Goal: Task Accomplishment & Management: Check status

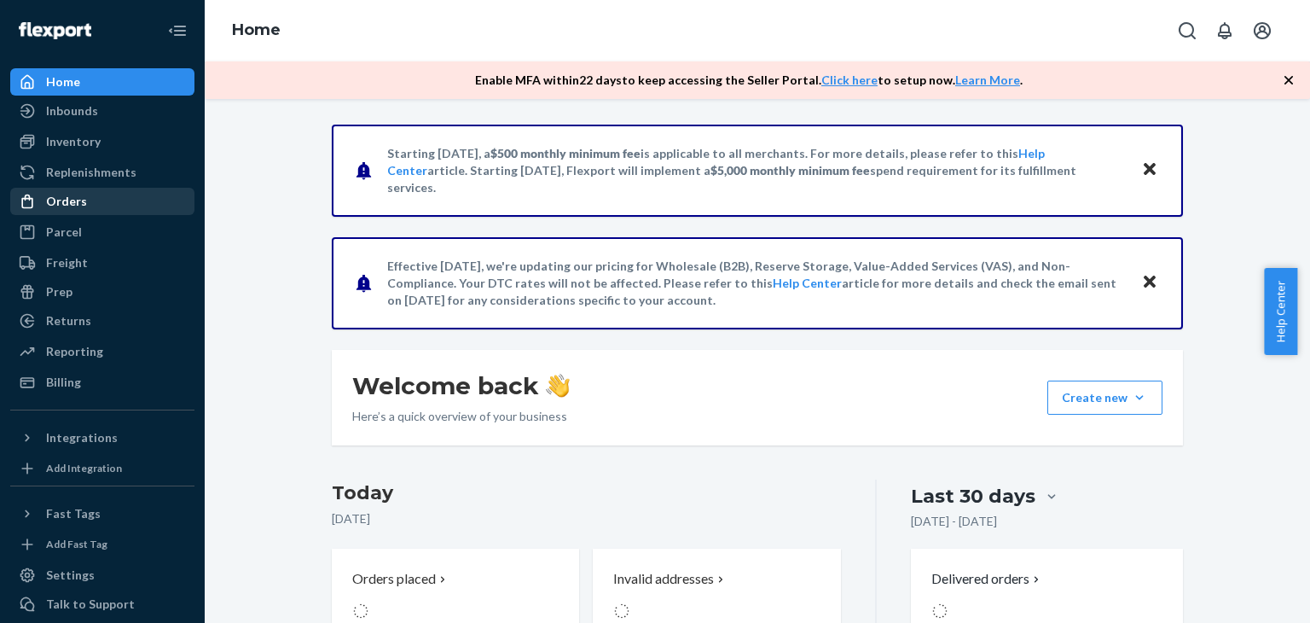
click at [122, 197] on div "Orders" at bounding box center [102, 201] width 181 height 24
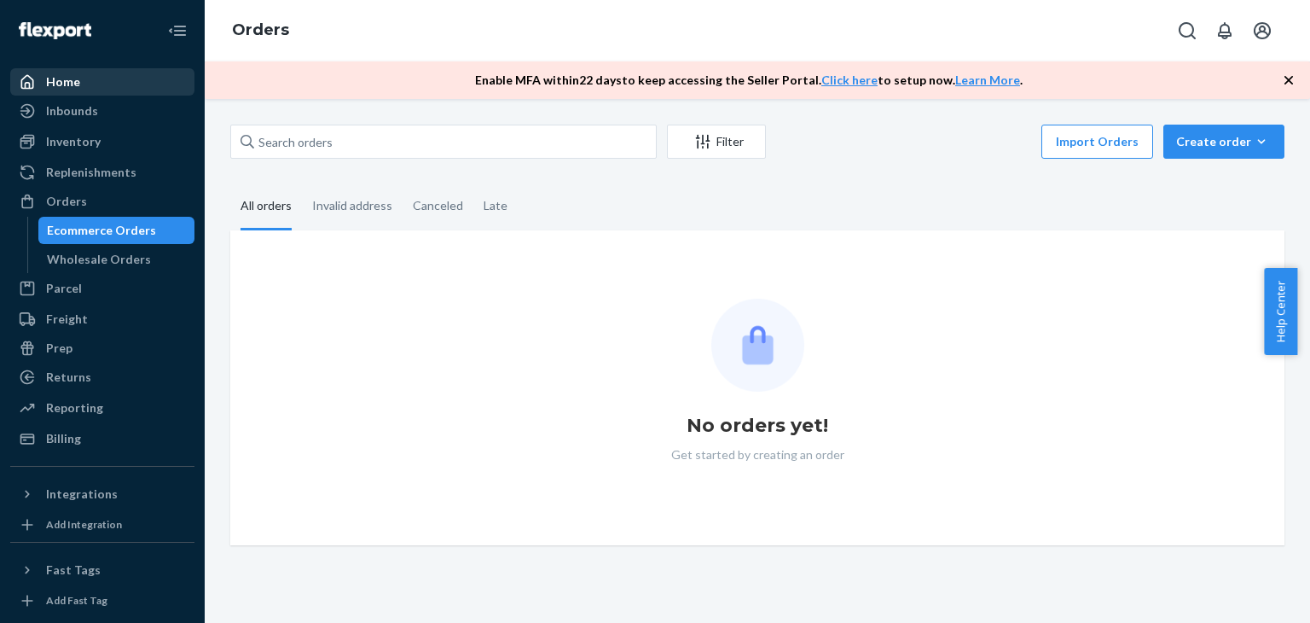
click at [72, 91] on div "Home" at bounding box center [102, 82] width 181 height 24
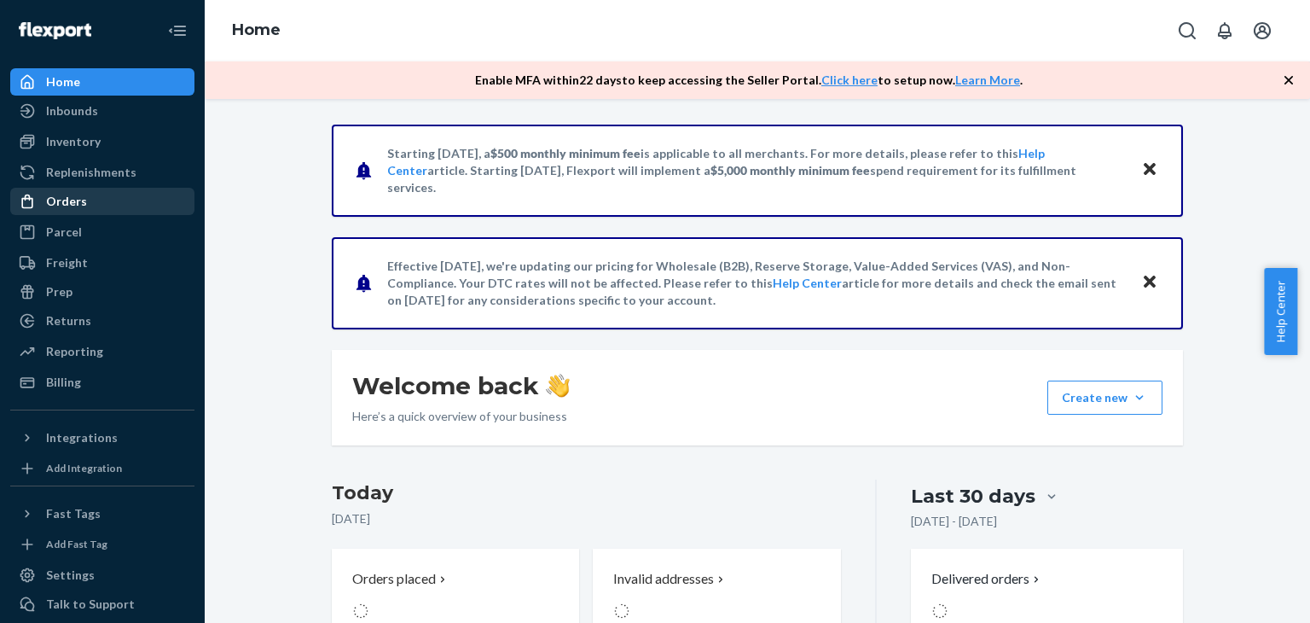
click at [61, 212] on div "Orders" at bounding box center [102, 201] width 181 height 24
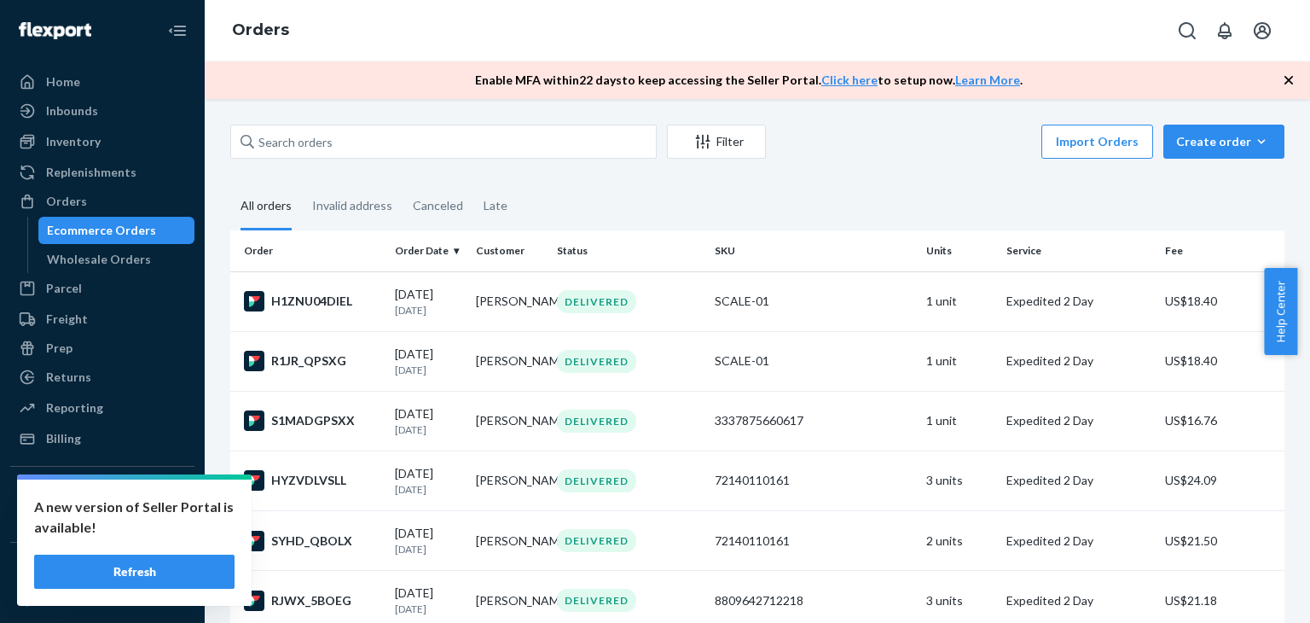
click at [179, 566] on button "Refresh" at bounding box center [134, 572] width 200 height 34
